Goal: Ask a question

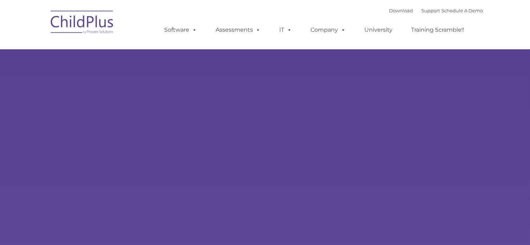
select select "MEDIUM"
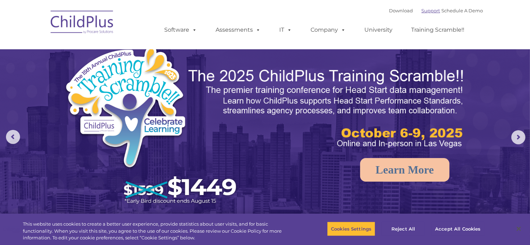
click at [422, 11] on link "Support" at bounding box center [431, 11] width 19 height 6
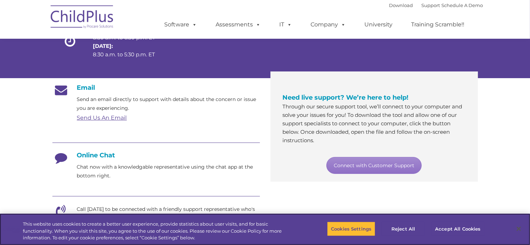
scroll to position [88, 0]
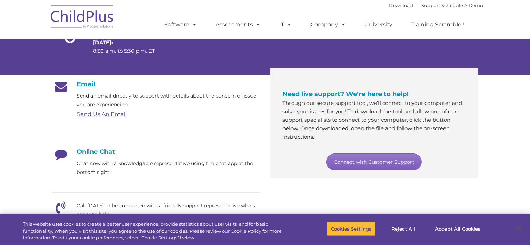
click at [383, 163] on link "Connect with Customer Support" at bounding box center [374, 161] width 95 height 17
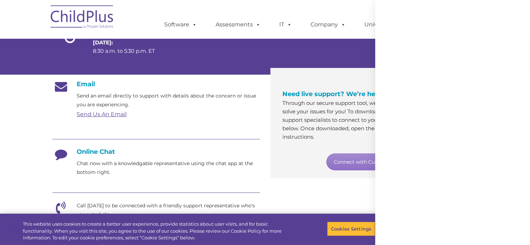
click at [441, 201] on div at bounding box center [453, 122] width 155 height 245
